Goal: Information Seeking & Learning: Learn about a topic

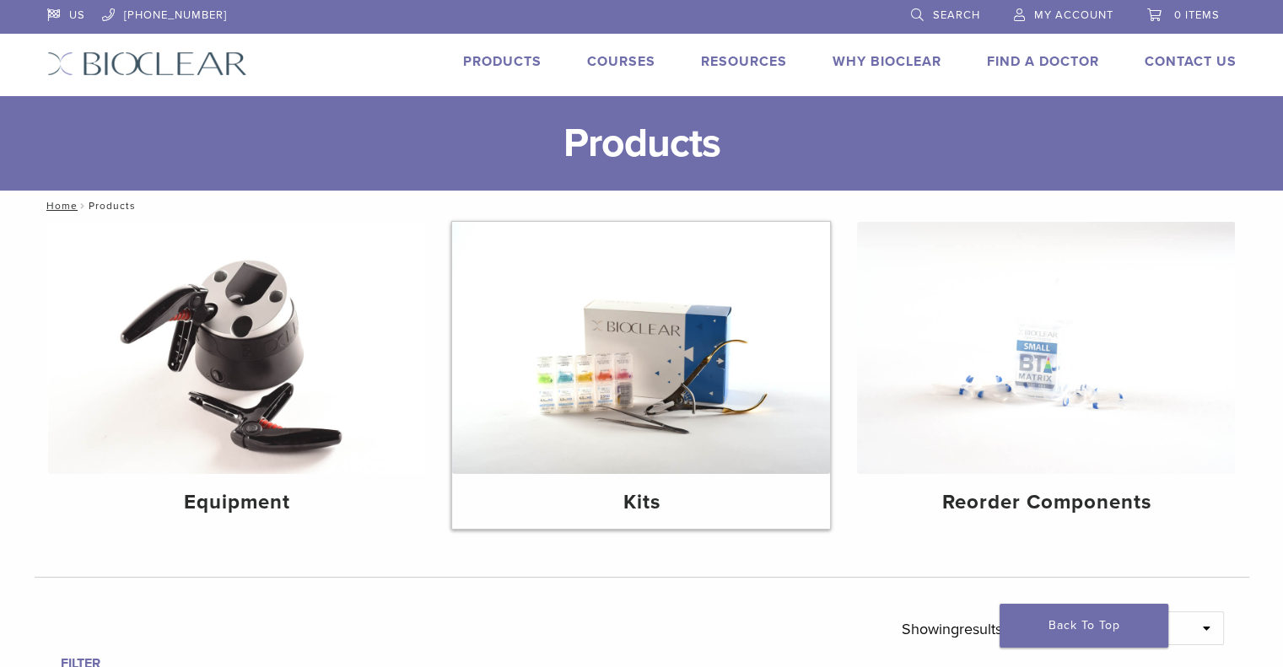
click at [633, 505] on h4 "Kits" at bounding box center [641, 503] width 351 height 30
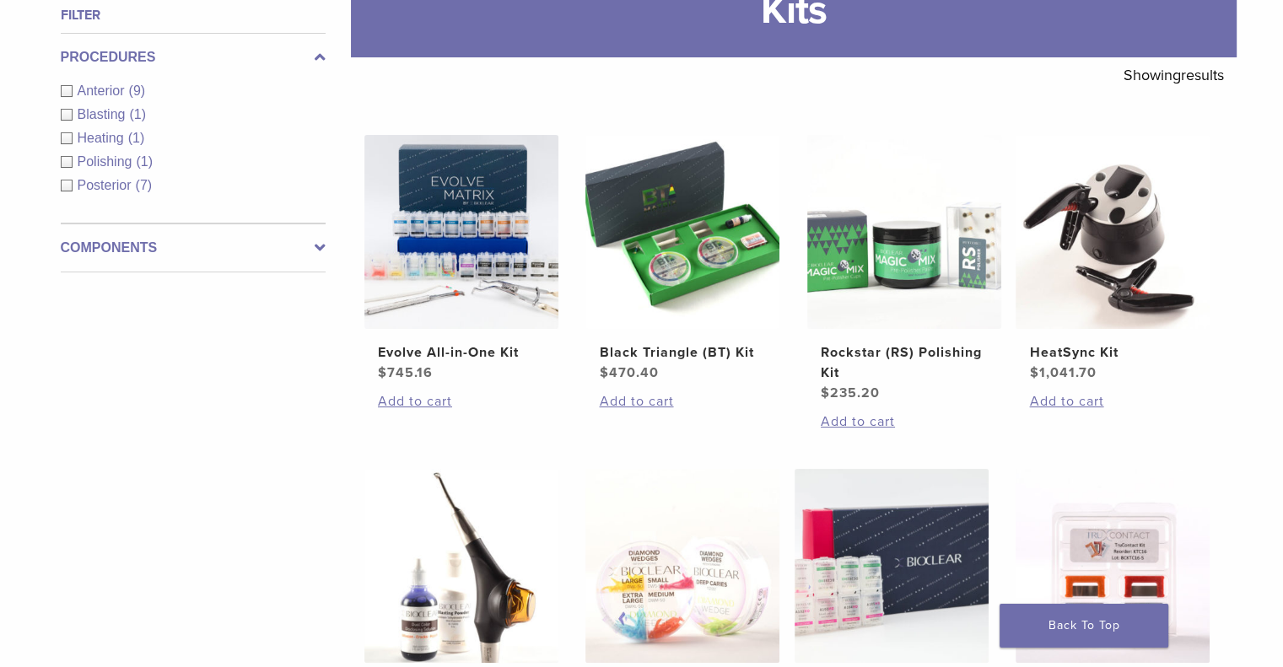
scroll to position [253, 0]
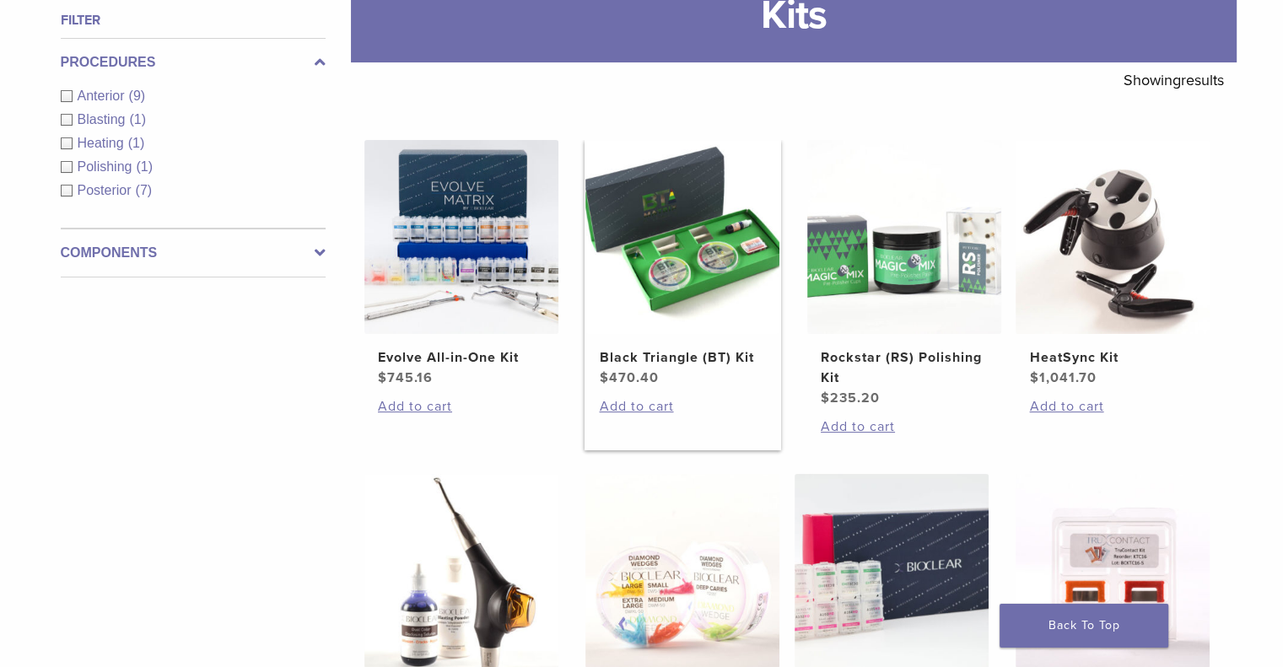
click at [625, 358] on h2 "Black Triangle (BT) Kit" at bounding box center [682, 358] width 167 height 20
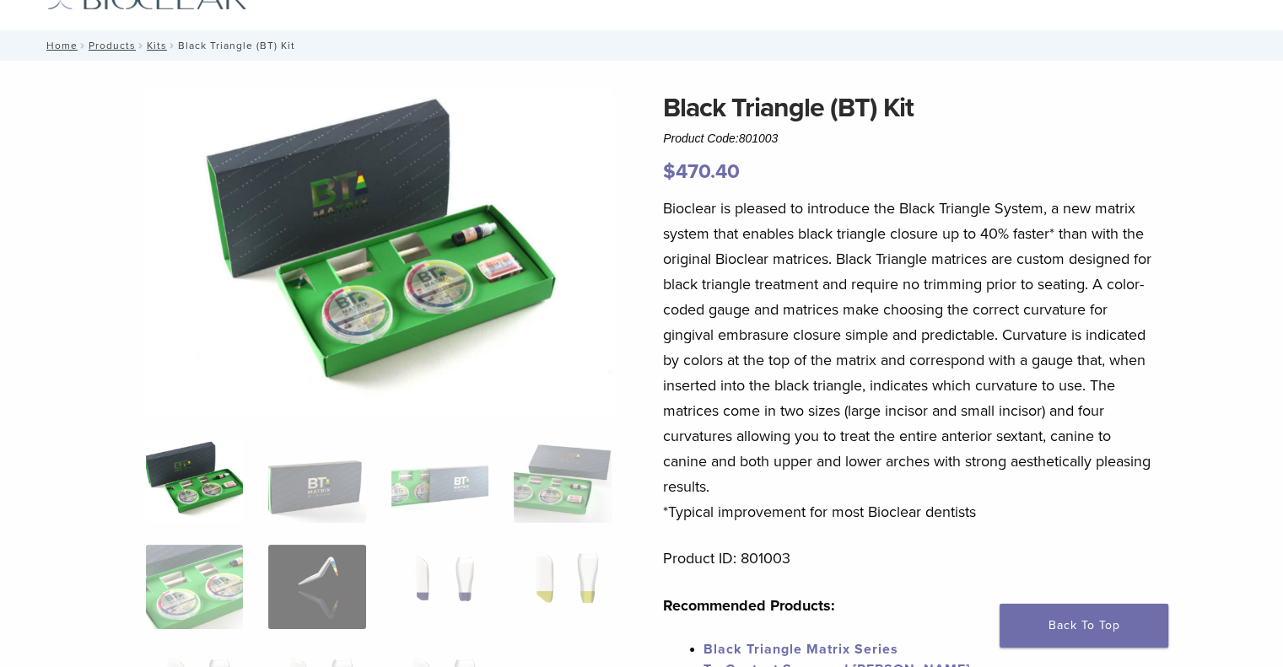
scroll to position [169, 0]
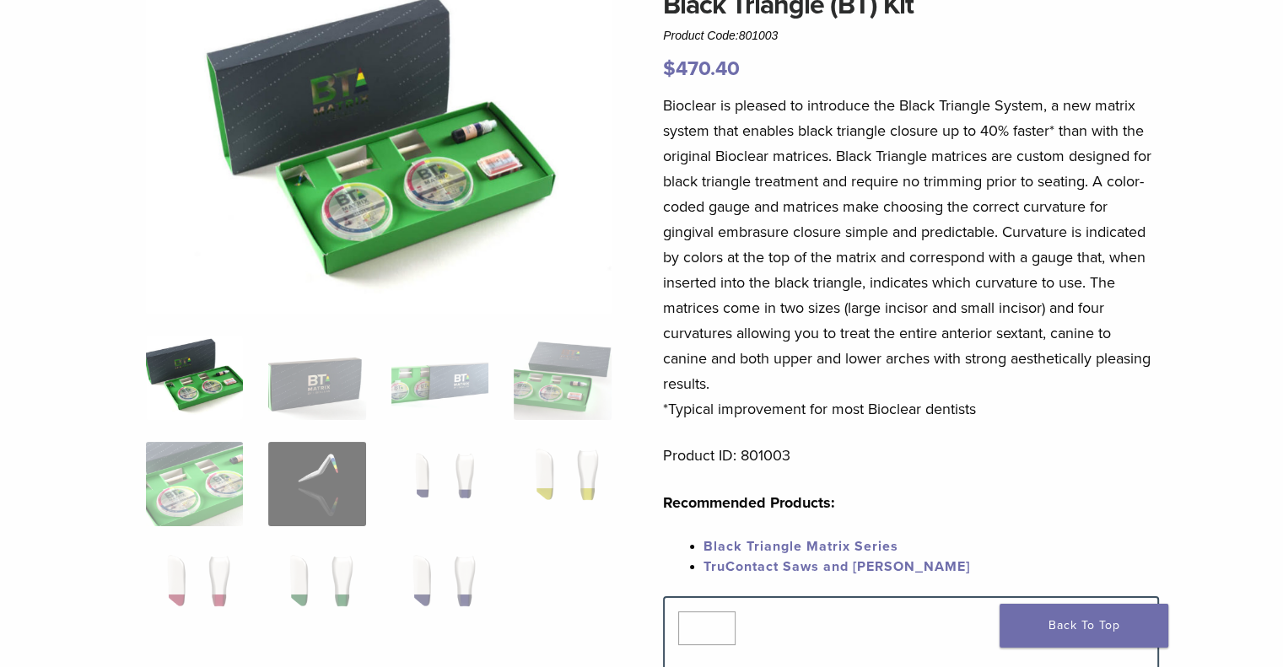
click at [214, 394] on img at bounding box center [194, 378] width 97 height 84
click at [337, 406] on img at bounding box center [316, 378] width 97 height 84
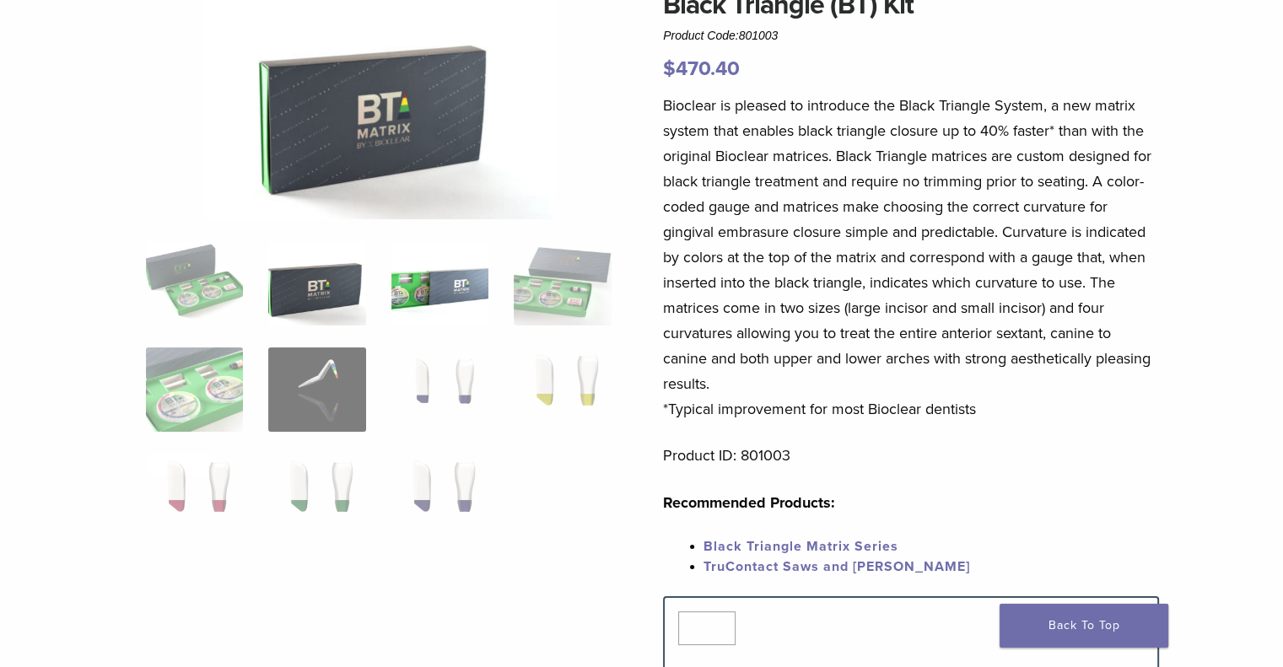
click at [425, 309] on img at bounding box center [439, 283] width 97 height 84
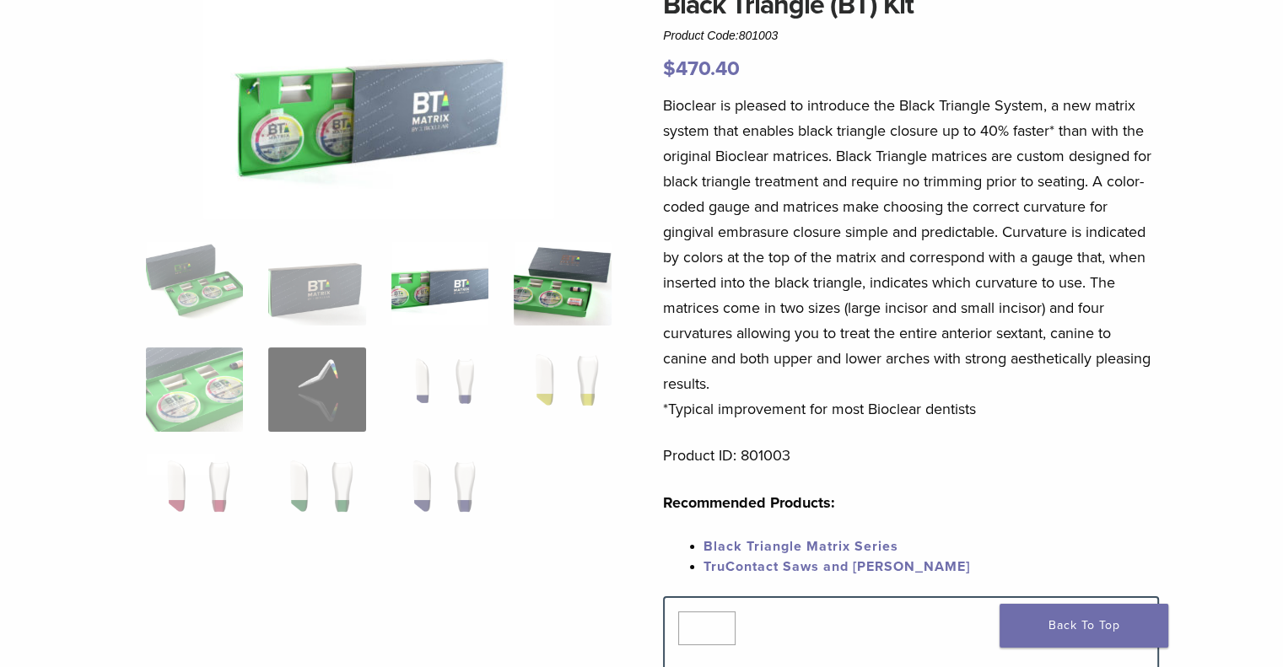
click at [567, 277] on img at bounding box center [562, 283] width 97 height 84
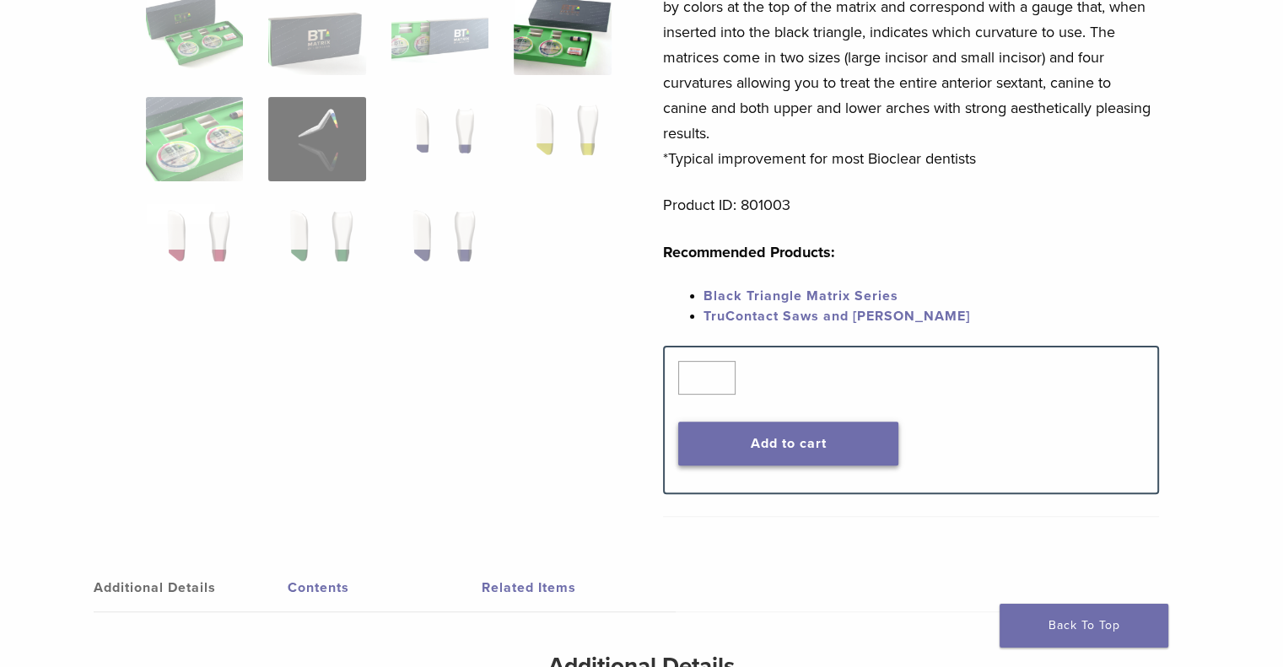
scroll to position [335, 0]
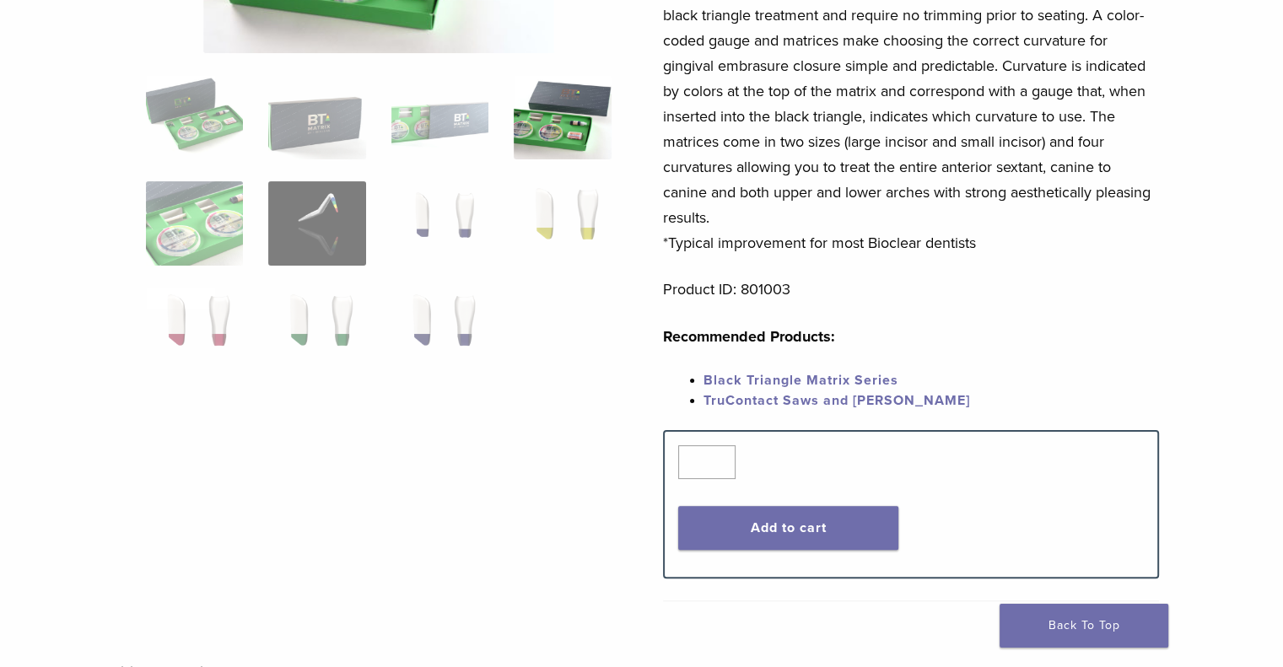
click at [812, 377] on link "Black Triangle Matrix Series" at bounding box center [800, 380] width 195 height 17
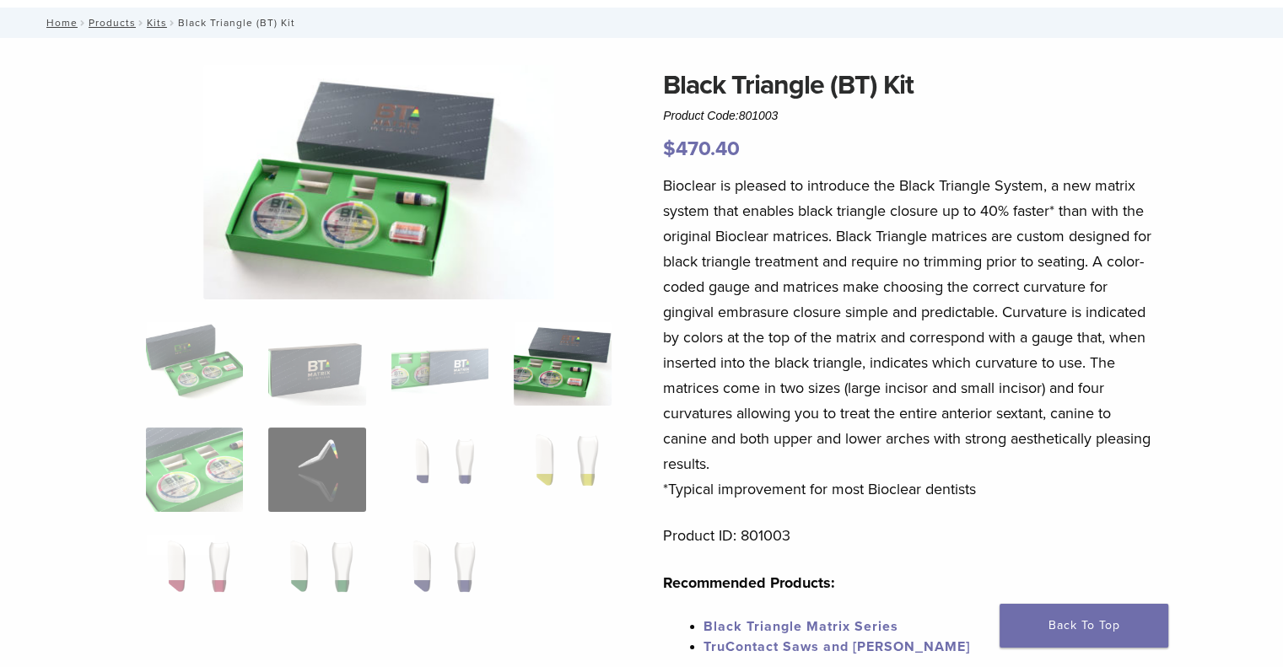
scroll to position [169, 0]
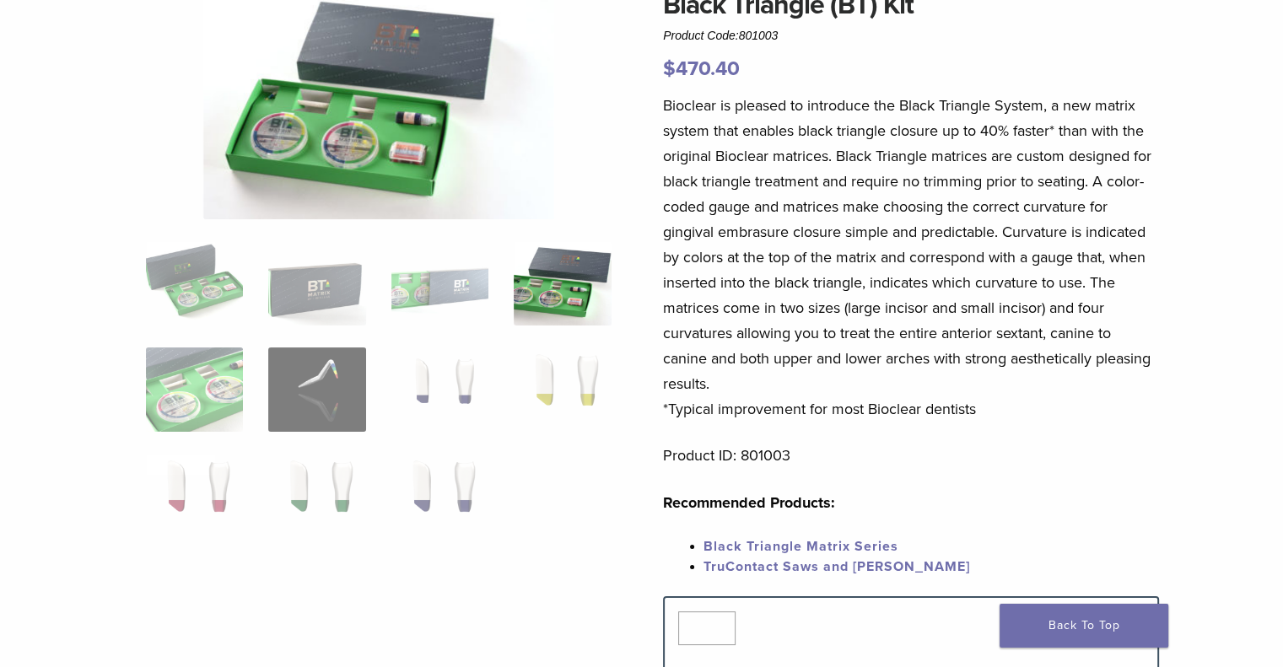
click at [827, 548] on link "Black Triangle Matrix Series" at bounding box center [800, 546] width 195 height 17
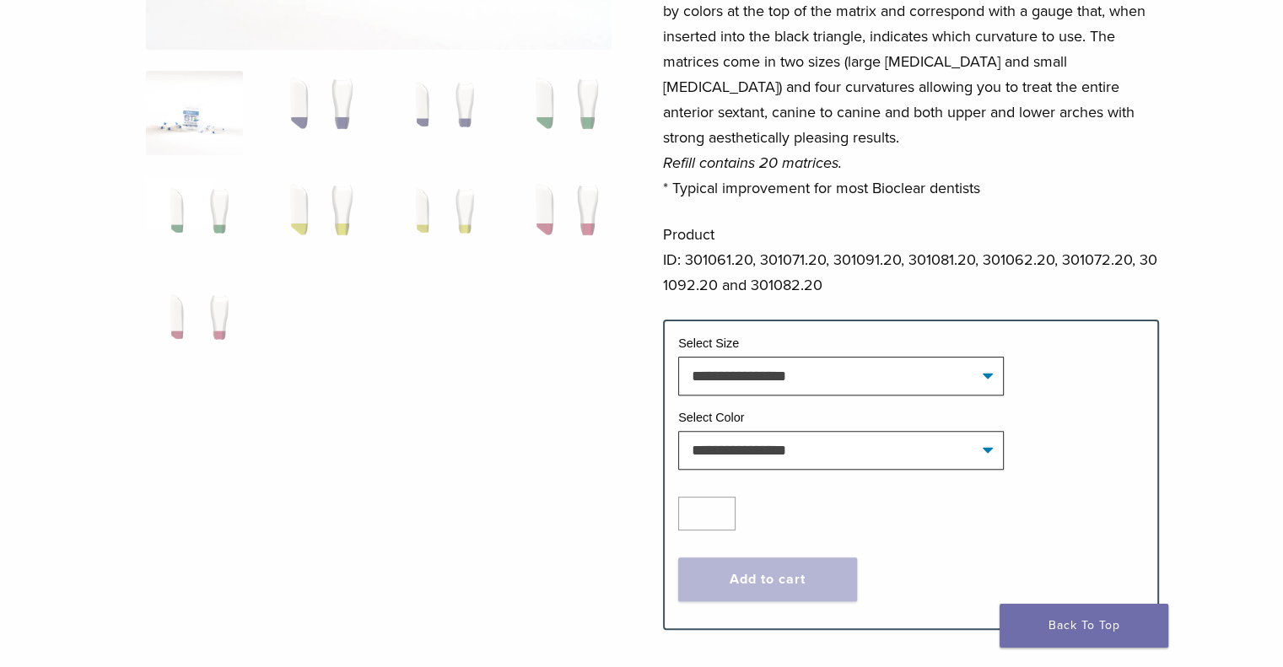
scroll to position [422, 0]
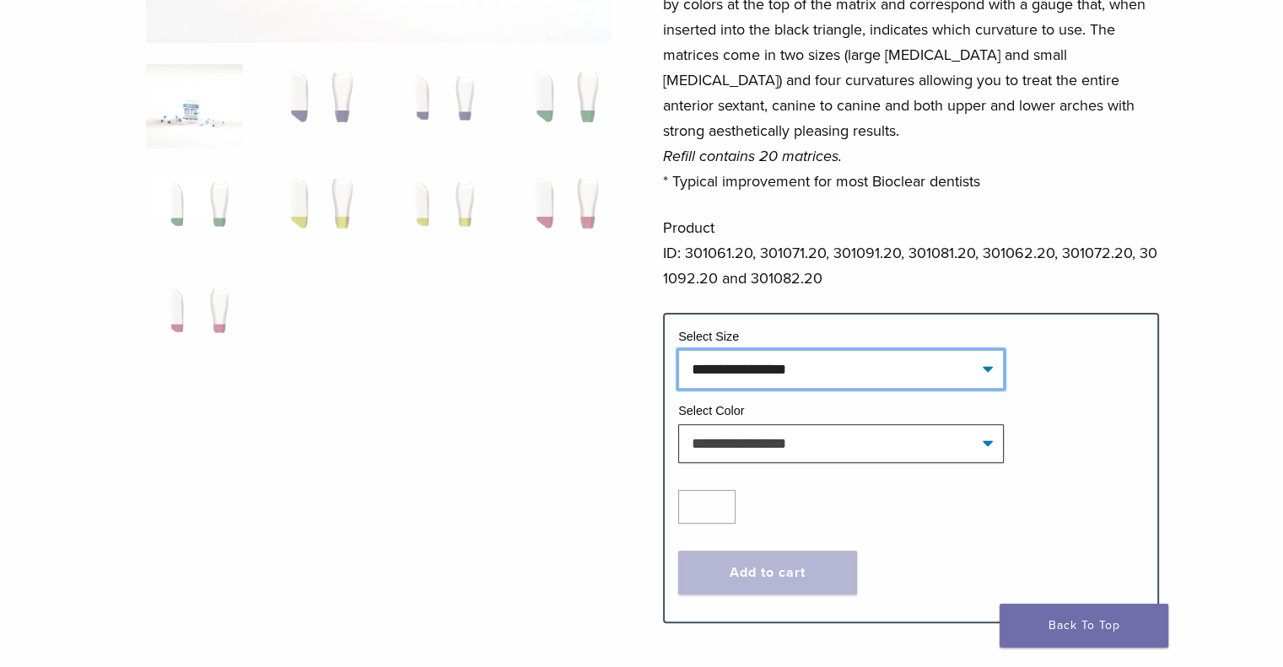
click at [982, 366] on select "**********" at bounding box center [841, 369] width 326 height 39
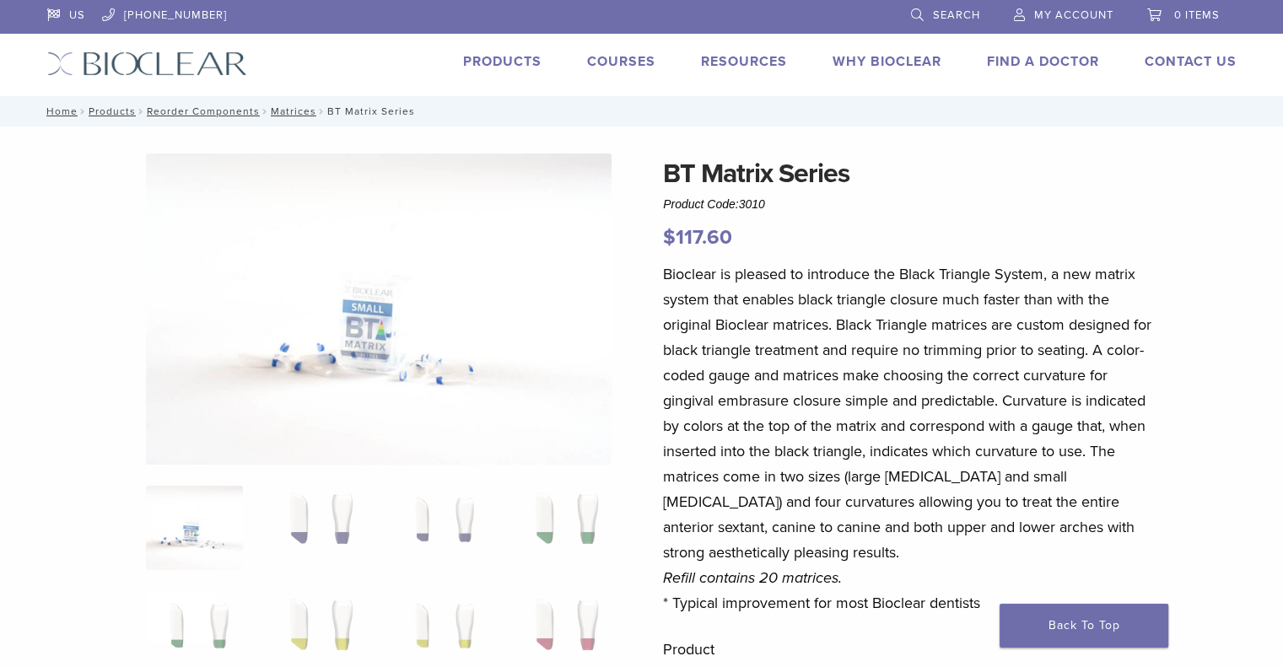
scroll to position [0, 0]
click at [904, 238] on p "$ 117.60" at bounding box center [911, 238] width 496 height 30
